Goal: Book appointment/travel/reservation

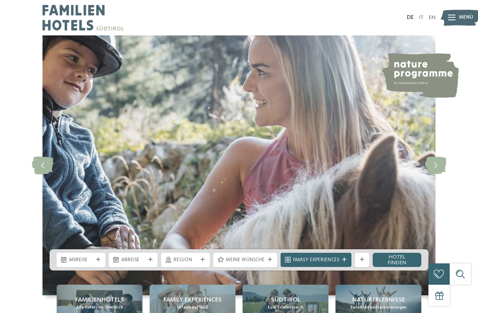
click at [91, 264] on span "Anreise" at bounding box center [81, 260] width 24 height 7
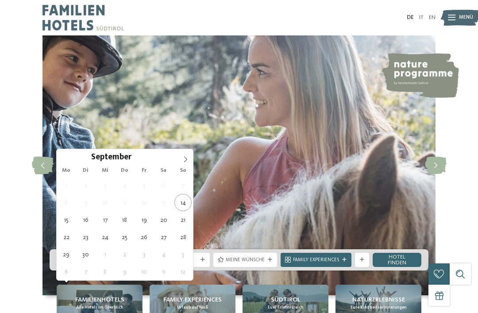
click at [184, 164] on span at bounding box center [185, 156] width 15 height 15
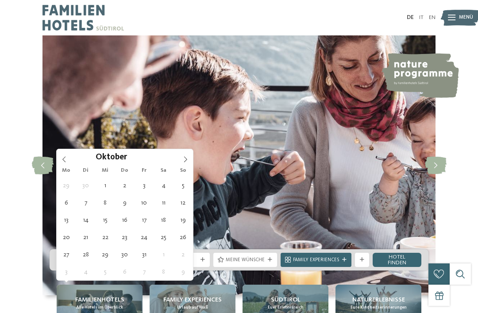
type div "[DATE]"
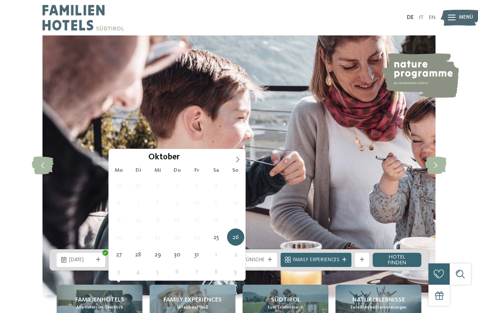
type div "[DATE]"
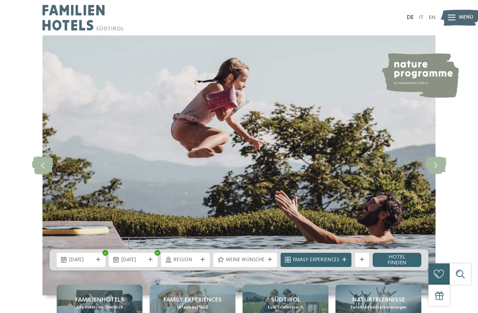
click at [204, 262] on icon at bounding box center [203, 260] width 4 height 4
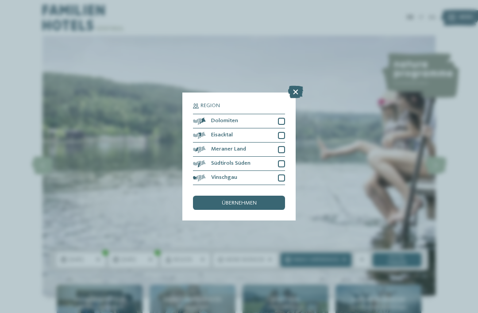
click at [283, 146] on div at bounding box center [281, 149] width 7 height 7
click at [284, 160] on div at bounding box center [281, 163] width 7 height 7
click at [285, 175] on div at bounding box center [281, 178] width 7 height 7
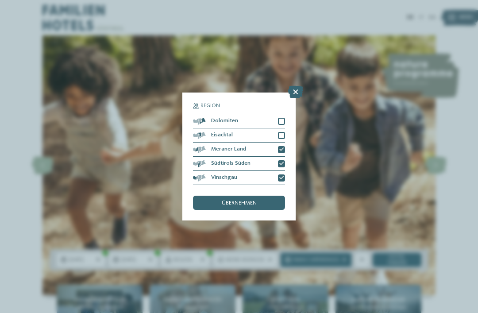
click at [268, 196] on div "übernehmen" at bounding box center [239, 203] width 92 height 14
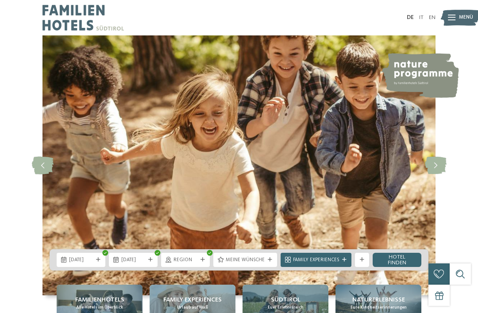
click at [268, 267] on div "Meine Wünsche" at bounding box center [245, 260] width 64 height 14
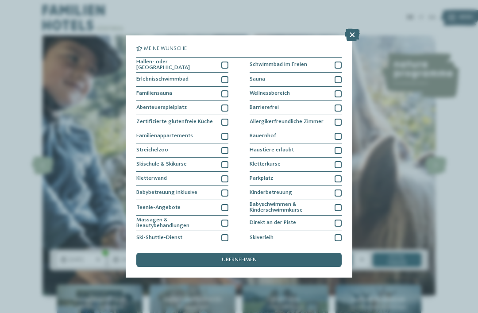
click at [227, 76] on div at bounding box center [224, 79] width 7 height 7
click at [228, 108] on div at bounding box center [224, 108] width 7 height 7
click at [227, 92] on div at bounding box center [224, 93] width 7 height 7
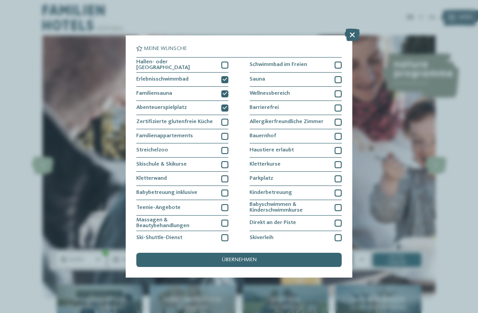
click at [342, 77] on div at bounding box center [338, 79] width 7 height 7
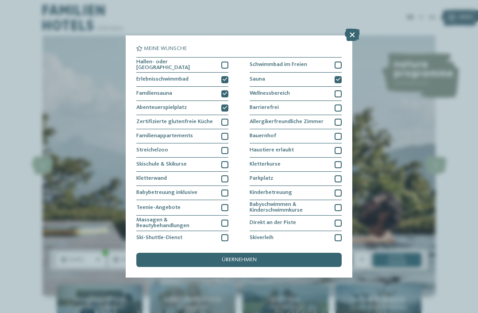
click at [342, 135] on div at bounding box center [338, 136] width 7 height 7
click at [292, 253] on div "übernehmen" at bounding box center [239, 260] width 206 height 14
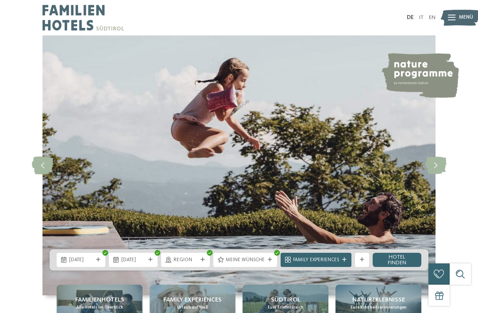
click at [345, 262] on icon at bounding box center [344, 260] width 4 height 4
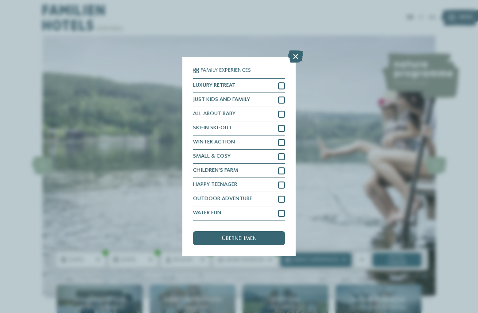
click at [302, 50] on icon at bounding box center [295, 56] width 15 height 12
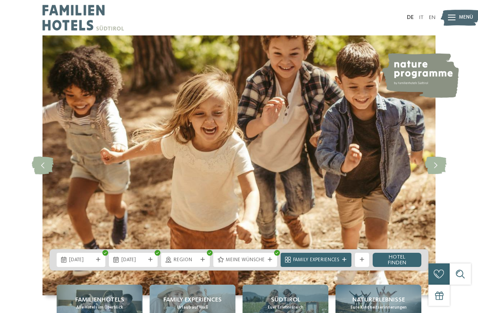
click at [405, 267] on link "Hotel finden" at bounding box center [397, 260] width 49 height 14
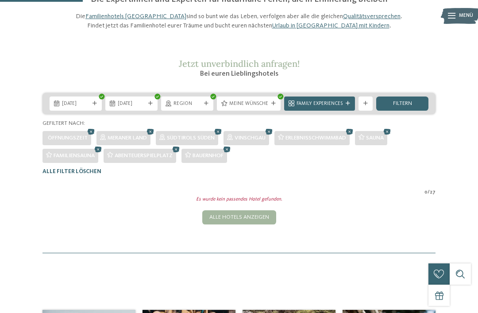
scroll to position [72, 0]
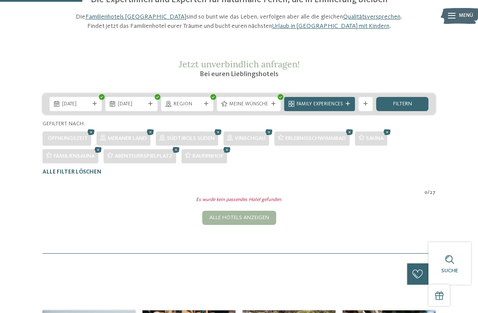
click at [271, 137] on icon at bounding box center [269, 132] width 11 height 9
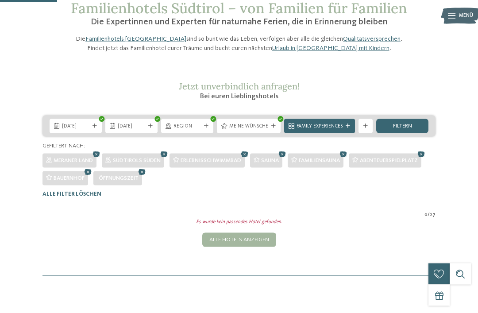
scroll to position [50, 0]
click at [164, 167] on div "Südtirols Süden" at bounding box center [133, 160] width 62 height 14
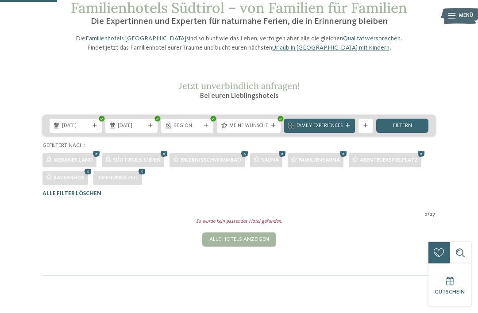
click at [168, 159] on icon at bounding box center [164, 153] width 11 height 9
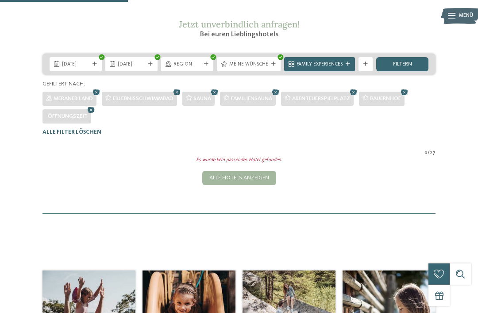
scroll to position [111, 0]
click at [281, 97] on icon at bounding box center [276, 92] width 11 height 9
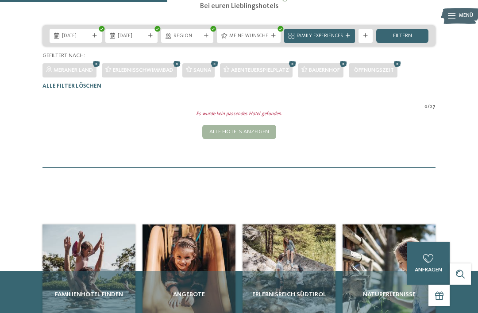
scroll to position [138, 0]
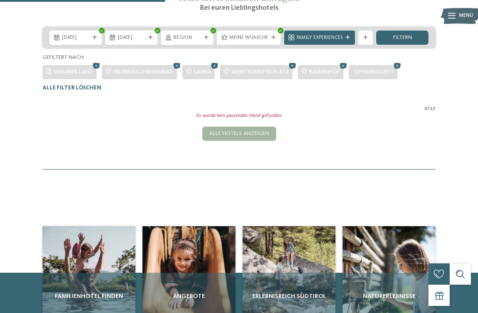
click at [95, 70] on icon at bounding box center [96, 65] width 11 height 9
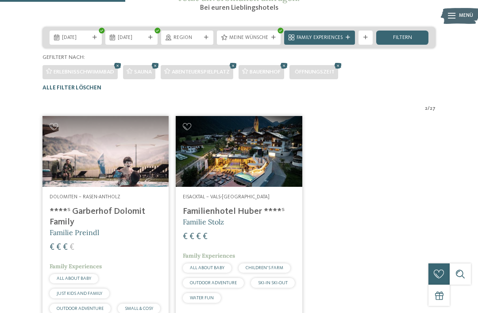
scroll to position [217, 0]
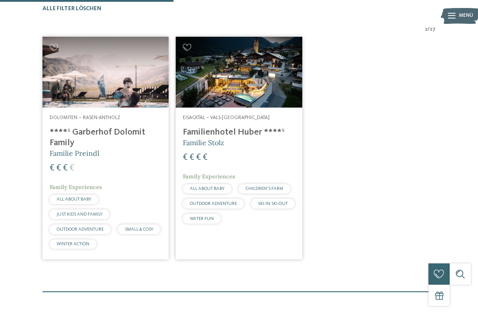
click at [129, 148] on h4 "****ˢ Garberhof Dolomit Family" at bounding box center [106, 137] width 112 height 21
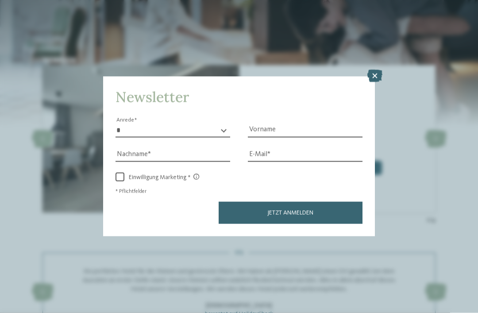
scroll to position [1013, 0]
click at [377, 33] on div "Newsletter * **** **** ******* ****** Anrede Vorname Nachname Link" at bounding box center [239, 156] width 478 height 313
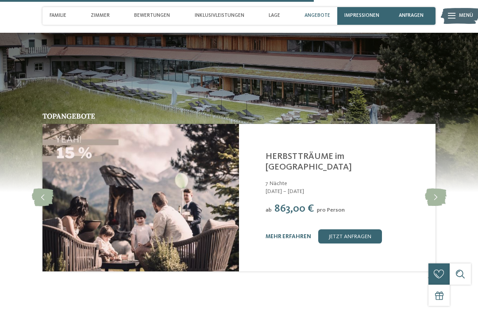
scroll to position [1917, 0]
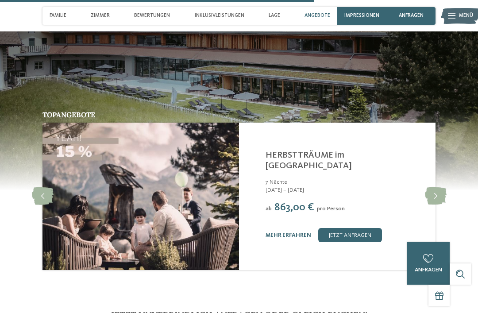
click at [441, 194] on icon at bounding box center [436, 196] width 22 height 18
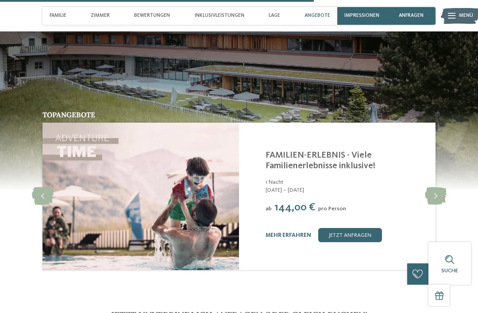
click at [367, 232] on link "jetzt anfragen" at bounding box center [350, 235] width 64 height 14
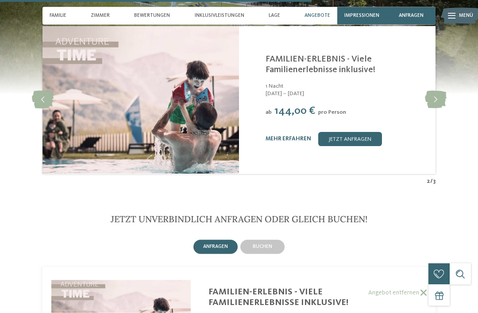
scroll to position [1997, 0]
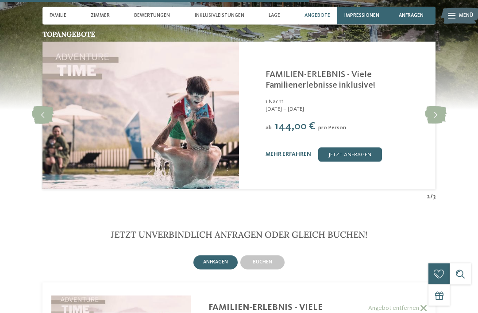
click at [292, 152] on link "mehr erfahren" at bounding box center [289, 155] width 46 height 6
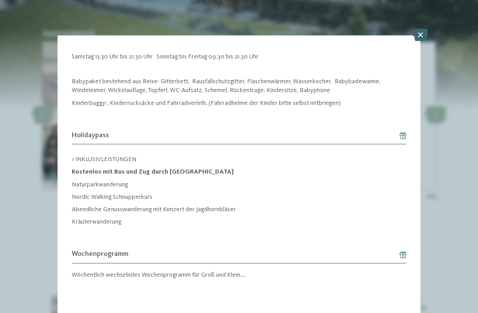
scroll to position [726, 0]
click at [421, 30] on icon at bounding box center [420, 35] width 15 height 12
